Goal: Transaction & Acquisition: Book appointment/travel/reservation

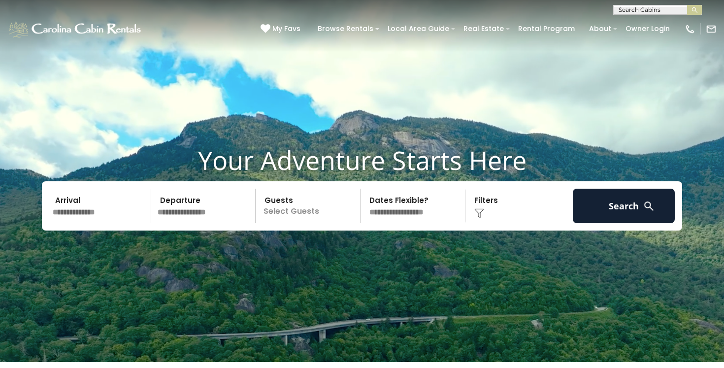
click at [89, 213] on input "text" at bounding box center [100, 206] width 102 height 34
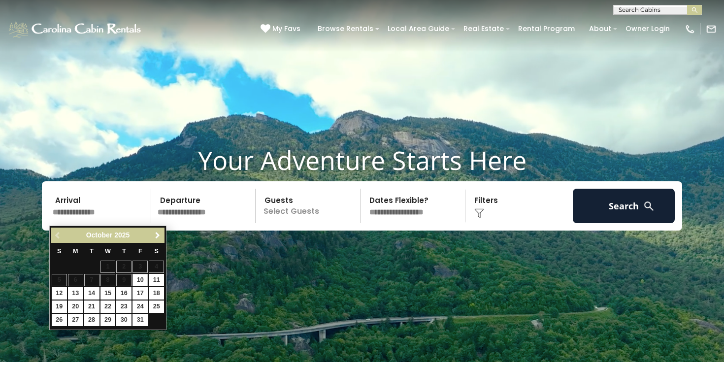
click at [155, 233] on span "Next" at bounding box center [158, 235] width 8 height 8
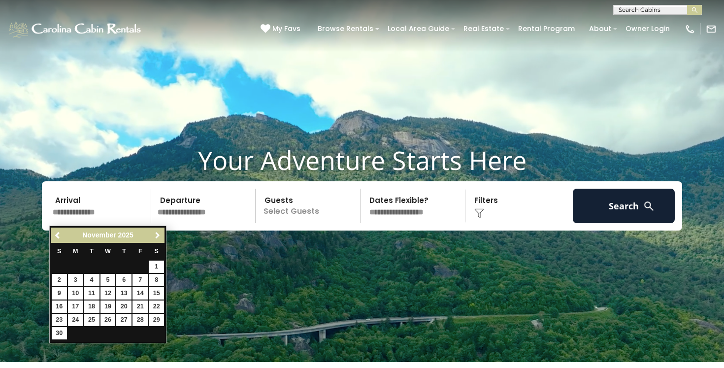
click at [155, 233] on span "Next" at bounding box center [158, 235] width 8 height 8
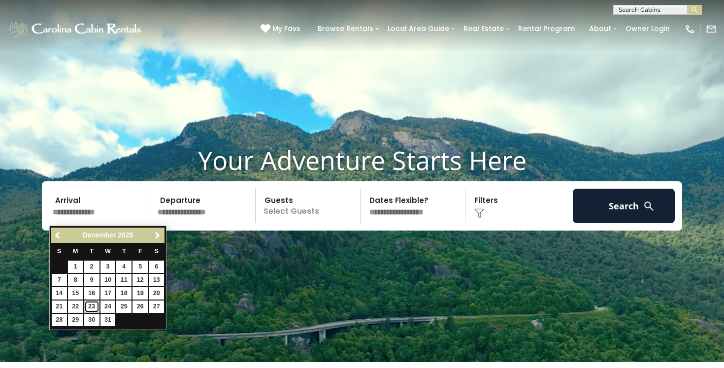
click at [90, 305] on link "23" at bounding box center [91, 306] width 15 height 12
type input "********"
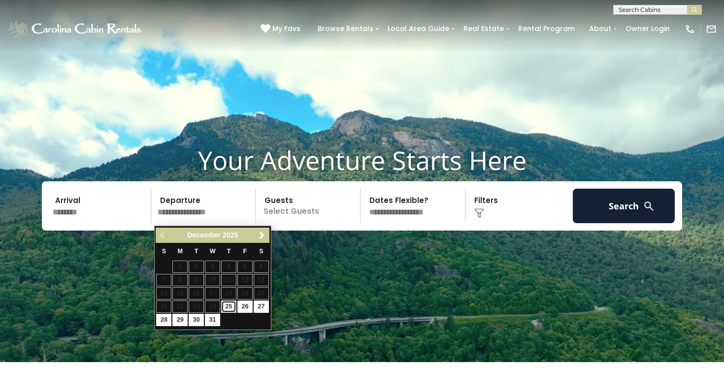
click at [226, 307] on link "25" at bounding box center [228, 306] width 15 height 12
type input "********"
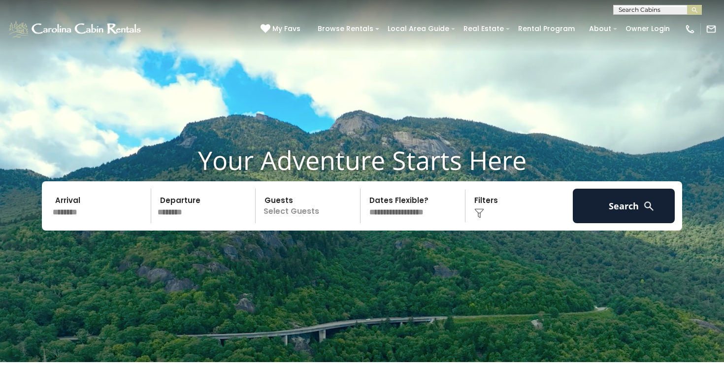
click at [284, 218] on p "Select Guests" at bounding box center [308, 206] width 101 height 34
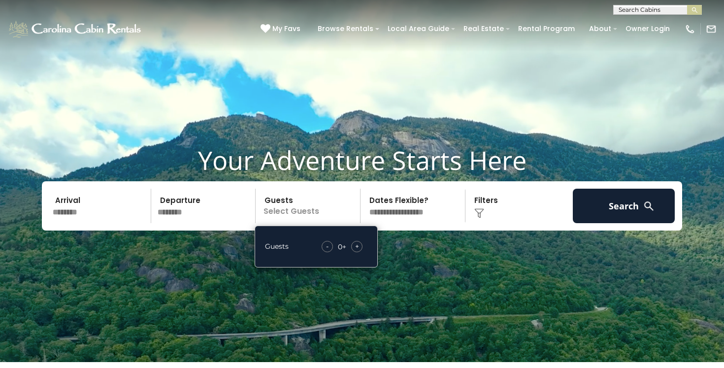
click at [355, 249] on span "+" at bounding box center [357, 246] width 4 height 10
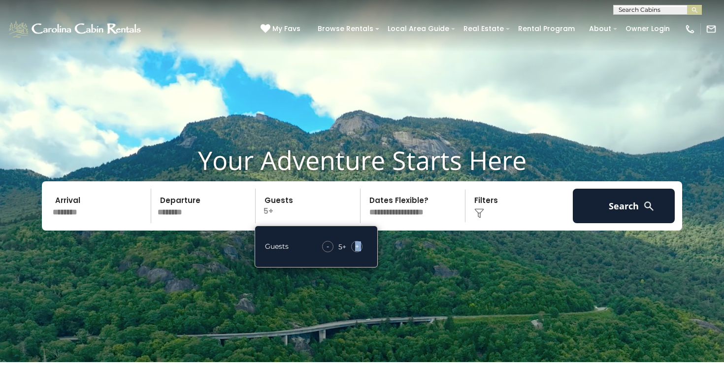
click at [355, 249] on span "+" at bounding box center [357, 246] width 4 height 10
click at [406, 216] on select "**********" at bounding box center [413, 206] width 101 height 34
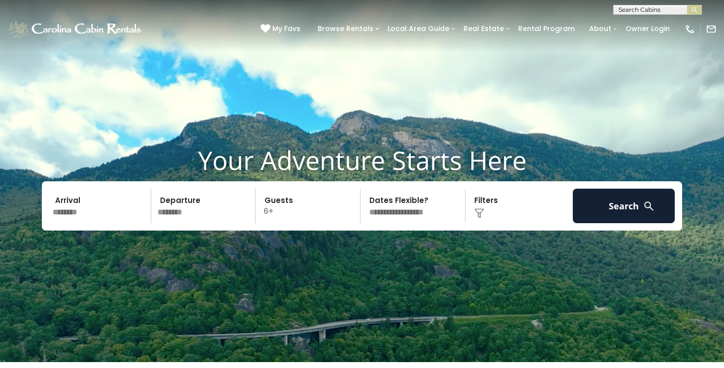
click at [363, 191] on select "**********" at bounding box center [413, 206] width 101 height 34
click at [498, 216] on div "Click to Choose" at bounding box center [519, 206] width 102 height 34
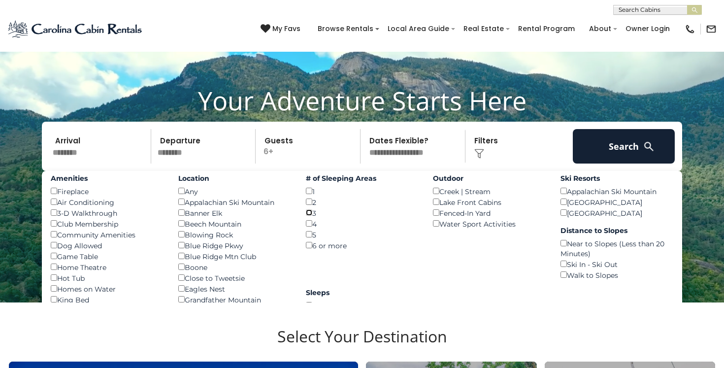
scroll to position [62, 0]
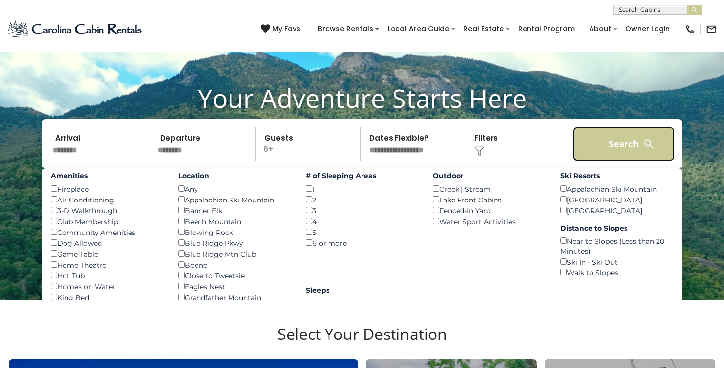
click at [626, 143] on button "Search" at bounding box center [623, 143] width 102 height 34
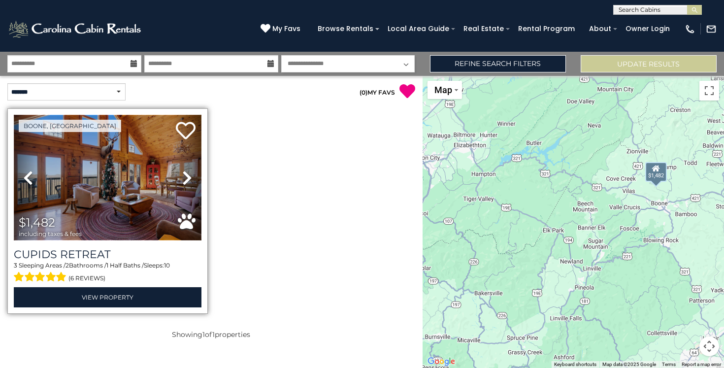
click at [120, 186] on img at bounding box center [108, 178] width 188 height 126
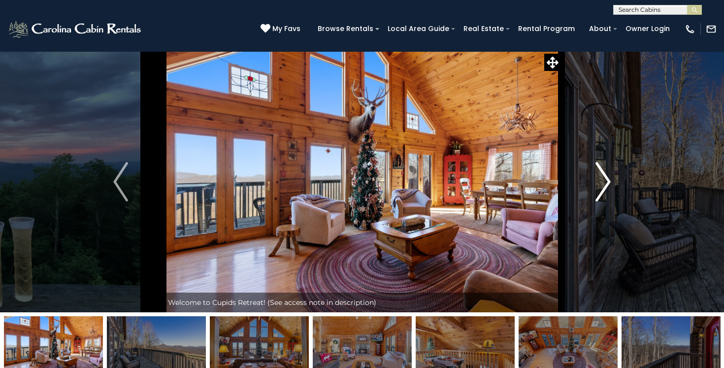
click at [604, 186] on img "Next" at bounding box center [603, 181] width 15 height 39
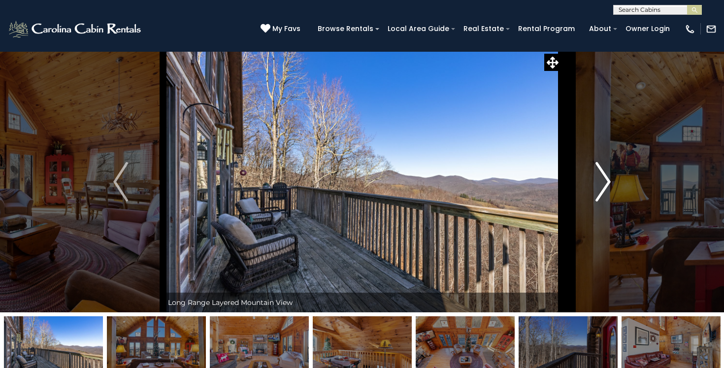
click at [604, 186] on img "Next" at bounding box center [603, 181] width 15 height 39
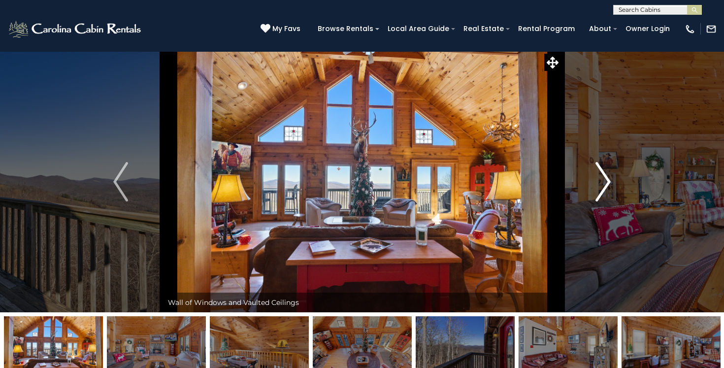
click at [604, 186] on img "Next" at bounding box center [603, 181] width 15 height 39
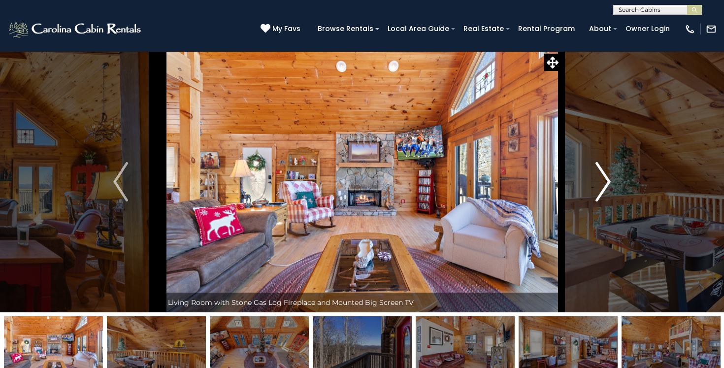
click at [604, 186] on img "Next" at bounding box center [603, 181] width 15 height 39
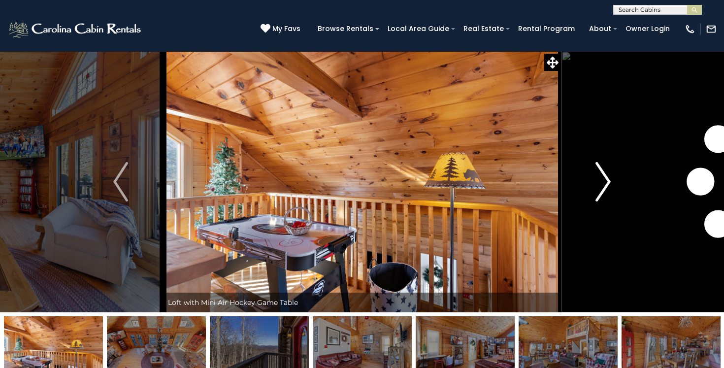
click at [604, 186] on img "Next" at bounding box center [603, 181] width 15 height 39
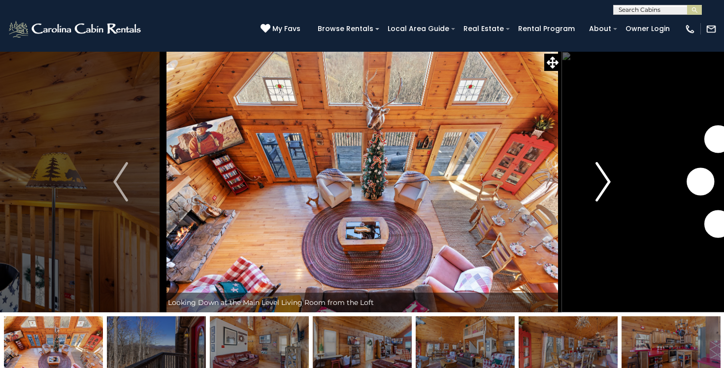
click at [604, 186] on img "Next" at bounding box center [603, 181] width 15 height 39
